Goal: Check status: Check status

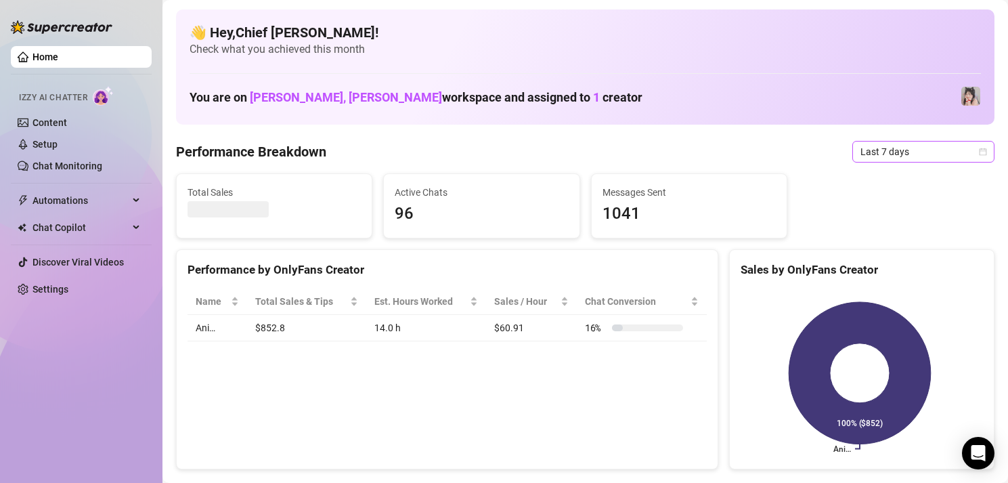
click at [979, 155] on icon "calendar" at bounding box center [982, 151] width 7 height 7
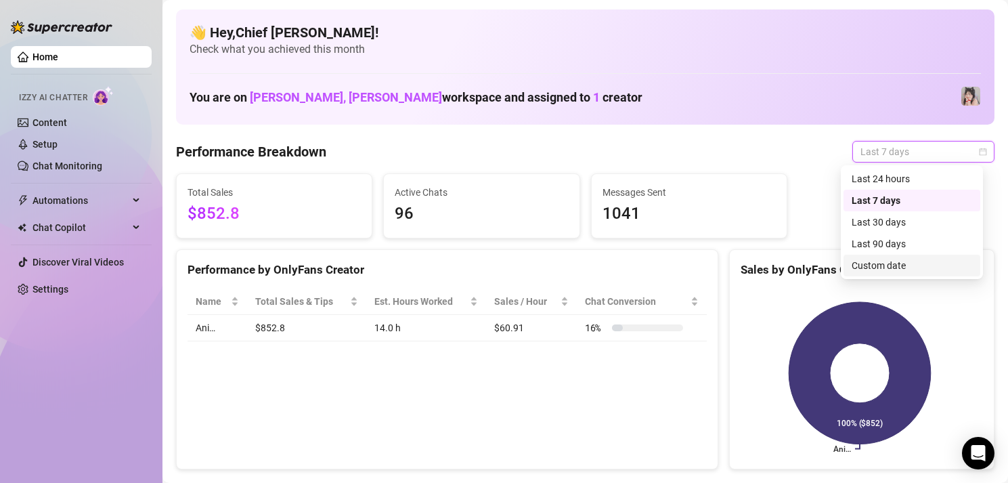
click at [896, 261] on div "Custom date" at bounding box center [912, 265] width 120 height 15
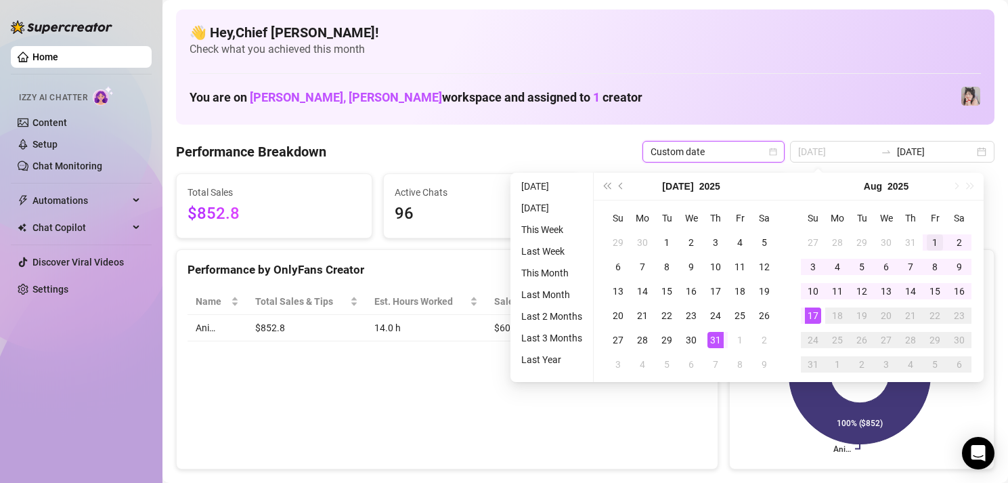
type input "[DATE]"
click at [935, 243] on div "1" at bounding box center [935, 242] width 16 height 16
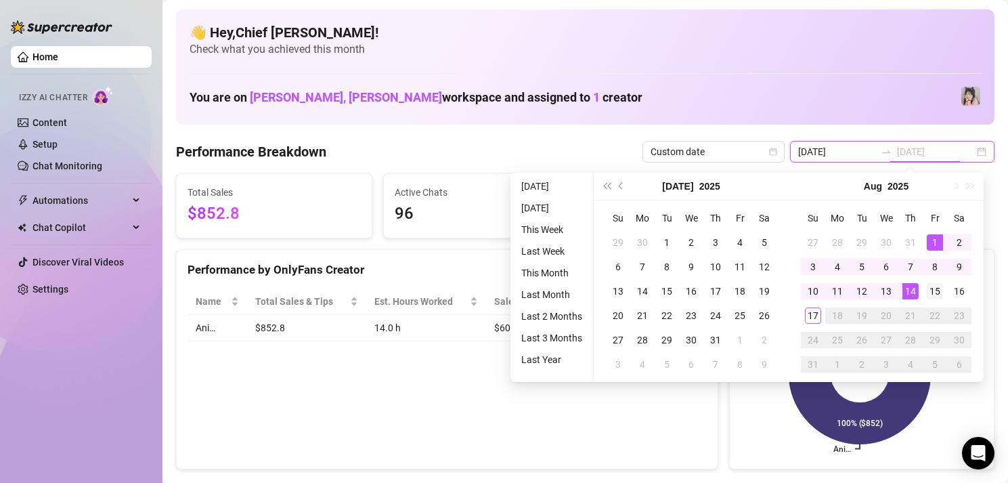
type input "[DATE]"
click at [935, 287] on div "15" at bounding box center [935, 291] width 16 height 16
type input "[DATE]"
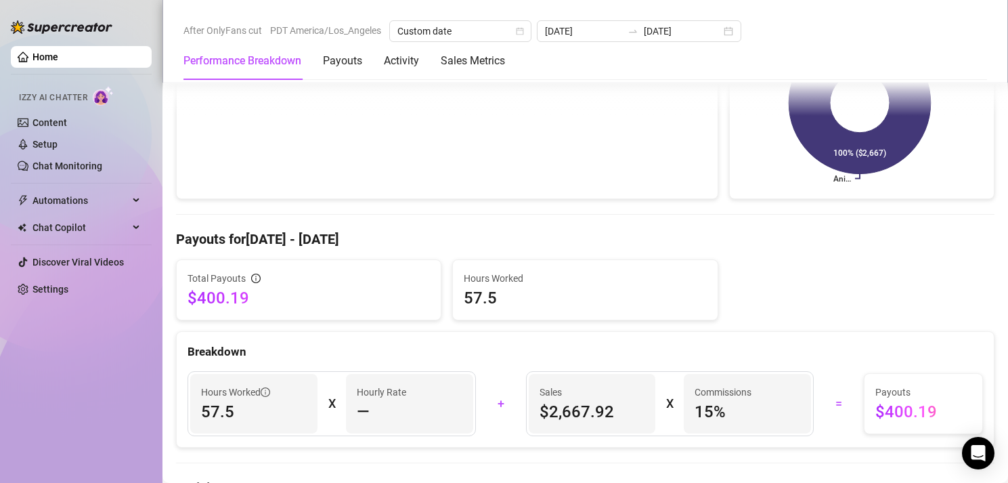
scroll to position [406, 0]
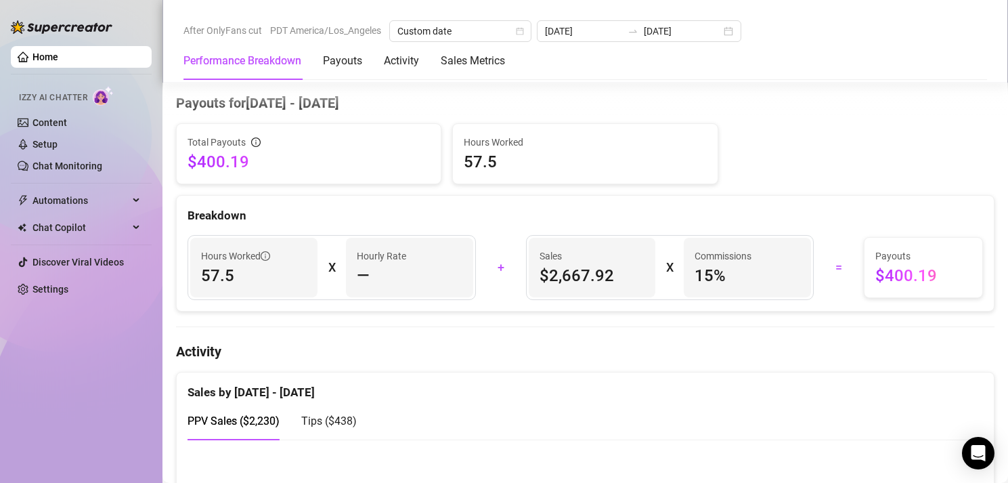
click at [627, 385] on div "Sales by [DATE] - [DATE]" at bounding box center [585, 386] width 795 height 29
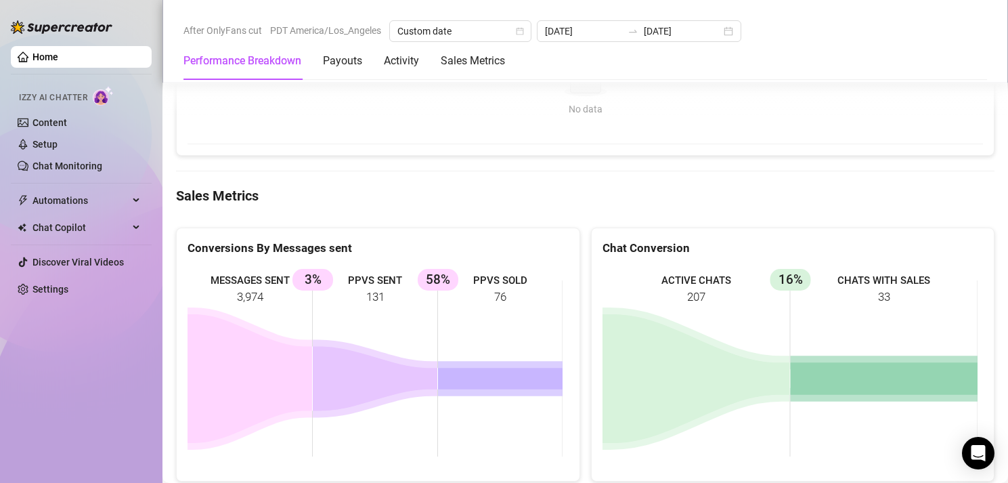
scroll to position [1354, 0]
